Goal: Task Accomplishment & Management: Complete application form

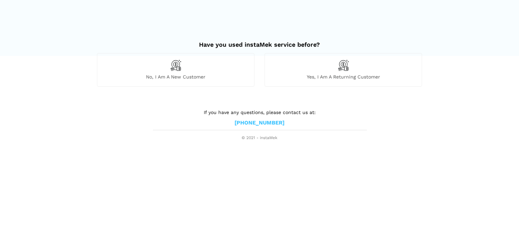
click at [328, 68] on div "Yes, I am a returning customer" at bounding box center [342, 69] width 157 height 33
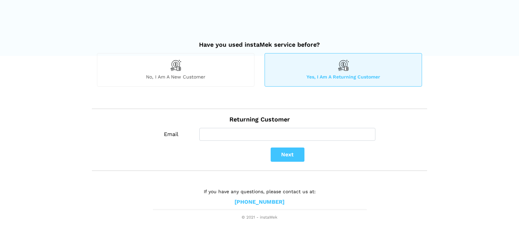
click at [208, 72] on div "No, I am a new customer" at bounding box center [175, 69] width 157 height 33
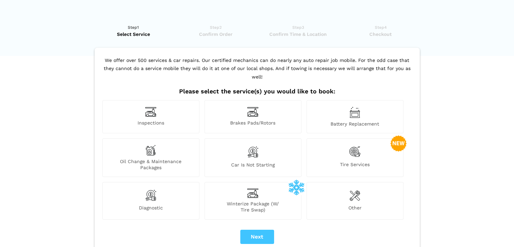
click at [332, 191] on div "Other" at bounding box center [354, 200] width 97 height 37
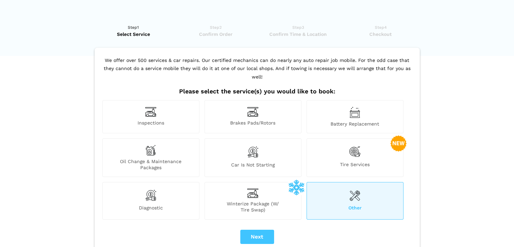
click at [353, 188] on img at bounding box center [354, 195] width 11 height 14
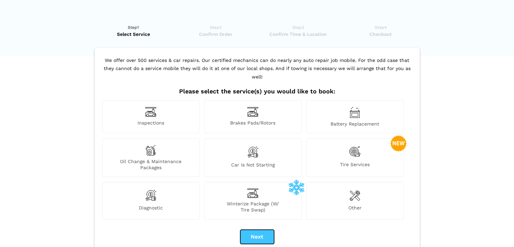
click at [263, 229] on button "Next" at bounding box center [257, 236] width 34 height 14
drag, startPoint x: 364, startPoint y: 184, endPoint x: 357, endPoint y: 188, distance: 8.9
click at [364, 184] on div "Other" at bounding box center [354, 200] width 97 height 37
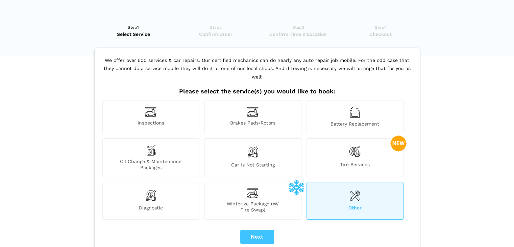
click at [337, 189] on div "Other" at bounding box center [354, 200] width 97 height 37
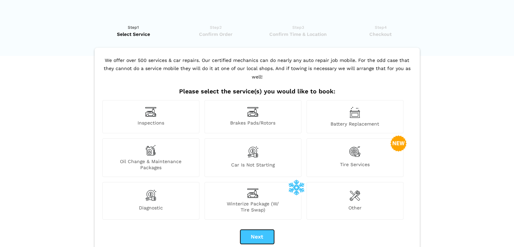
drag, startPoint x: 250, startPoint y: 227, endPoint x: 265, endPoint y: 225, distance: 15.0
click at [252, 229] on button "Next" at bounding box center [257, 236] width 34 height 14
click at [354, 204] on span "Other" at bounding box center [355, 208] width 96 height 8
